Goal: Transaction & Acquisition: Subscribe to service/newsletter

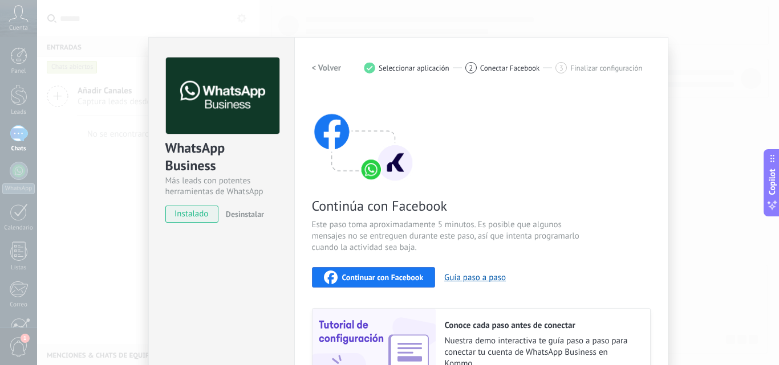
scroll to position [6, 0]
click at [684, 79] on div "WhatsApp Business Más leads con potentes herramientas de WhatsApp instalado Des…" at bounding box center [408, 182] width 742 height 365
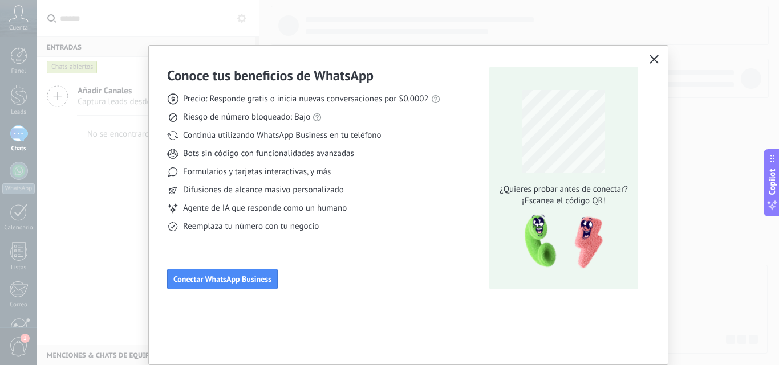
click at [656, 52] on button "button" at bounding box center [654, 60] width 15 height 16
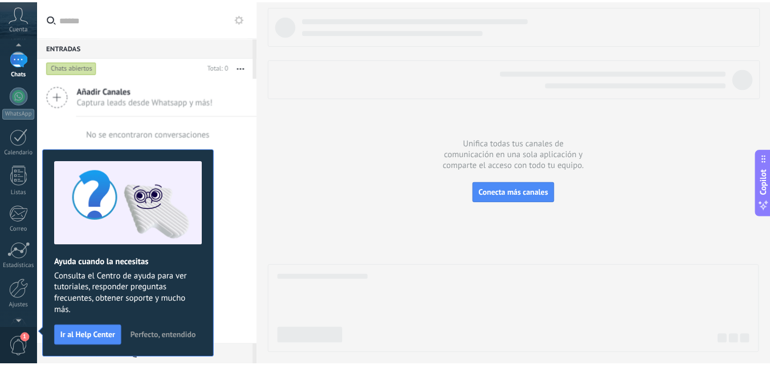
scroll to position [109, 0]
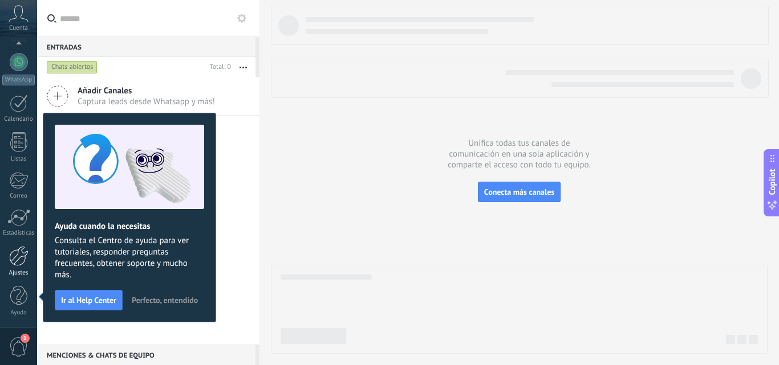
click at [18, 266] on link "Ajustes" at bounding box center [18, 261] width 37 height 31
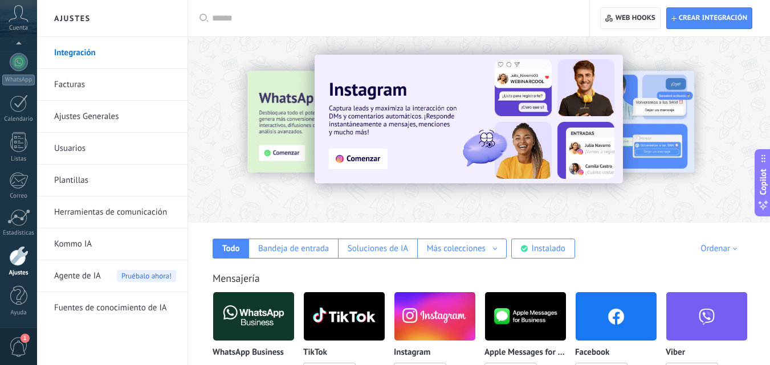
click at [646, 15] on span "Web hooks 0" at bounding box center [636, 18] width 40 height 9
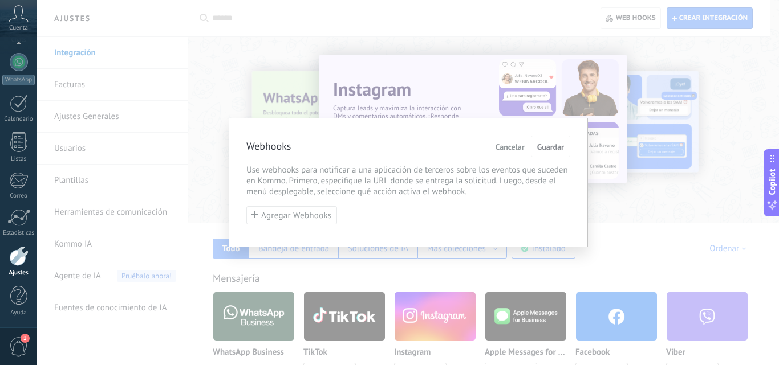
click at [517, 146] on span "Cancelar" at bounding box center [509, 147] width 29 height 8
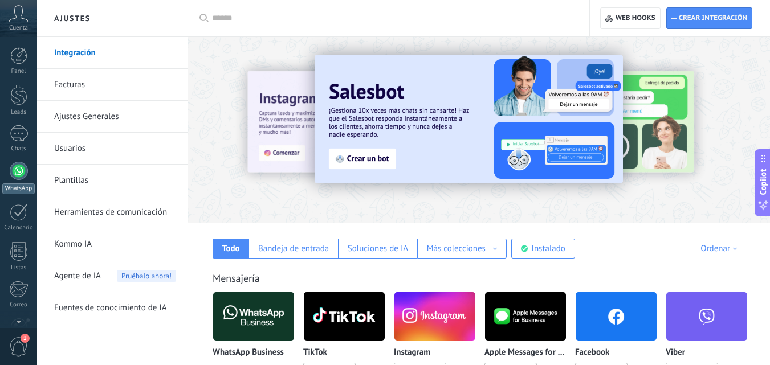
click at [13, 169] on div at bounding box center [19, 171] width 18 height 18
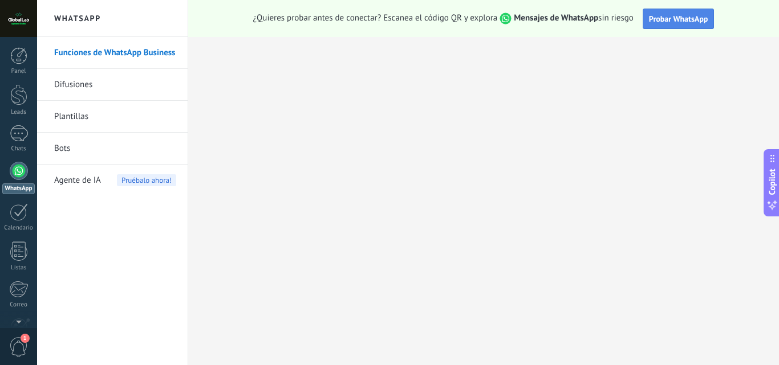
click at [692, 21] on span "Probar WhatsApp" at bounding box center [678, 19] width 59 height 10
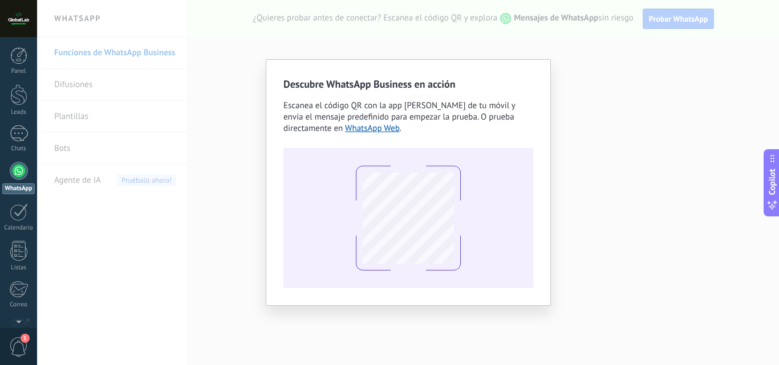
click at [567, 60] on div "Descubre WhatsApp Business en acción Escanea el código QR con la app [PERSON_NA…" at bounding box center [408, 182] width 742 height 365
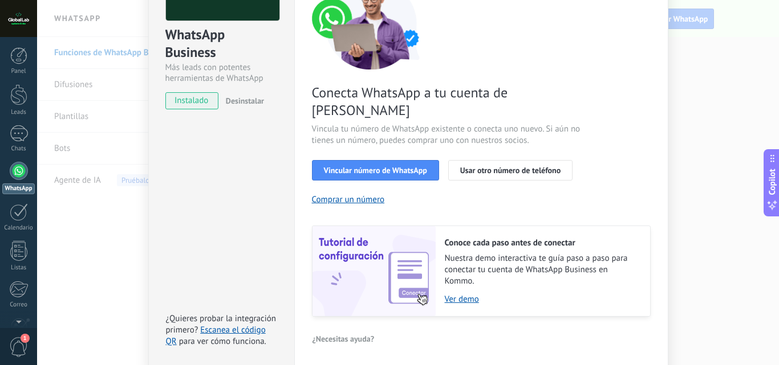
scroll to position [114, 0]
click at [389, 166] on span "Vincular número de WhatsApp" at bounding box center [375, 170] width 103 height 8
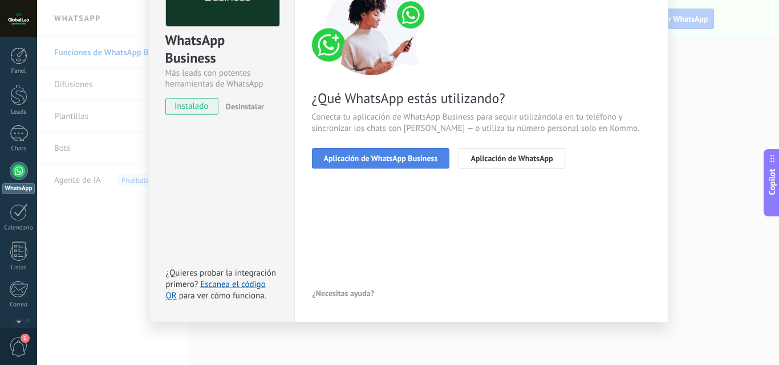
click at [370, 155] on span "Aplicación de WhatsApp Business" at bounding box center [381, 159] width 114 height 8
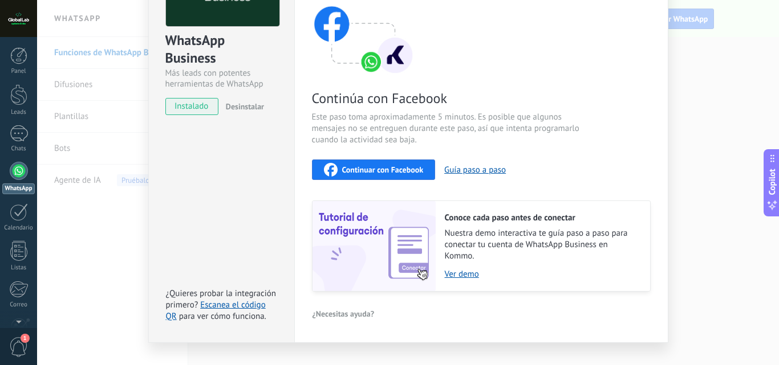
scroll to position [128, 0]
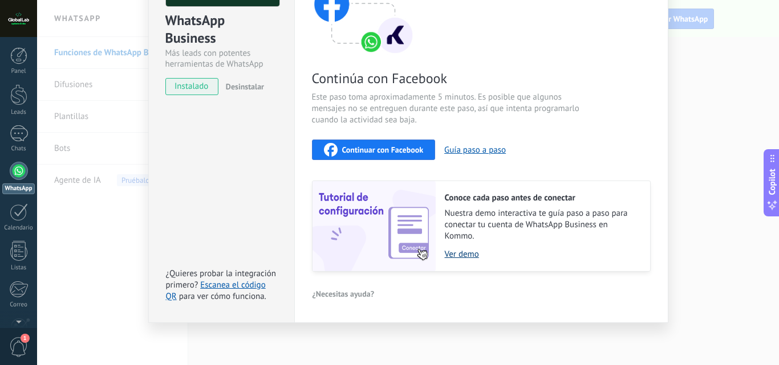
click at [456, 256] on link "Ver demo" at bounding box center [542, 254] width 194 height 11
click at [372, 151] on span "Continuar con Facebook" at bounding box center [383, 150] width 82 height 8
click at [725, 56] on div "WhatsApp Business Más leads con potentes herramientas de WhatsApp instalado Des…" at bounding box center [408, 182] width 742 height 365
